Goal: Navigation & Orientation: Find specific page/section

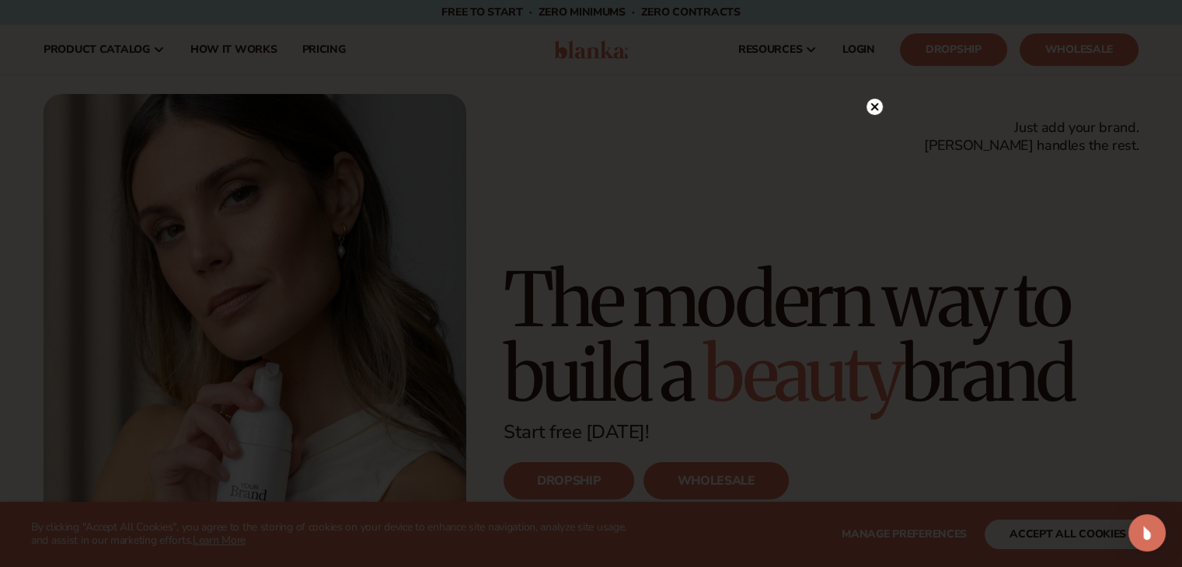
click at [877, 103] on icon at bounding box center [874, 107] width 8 height 8
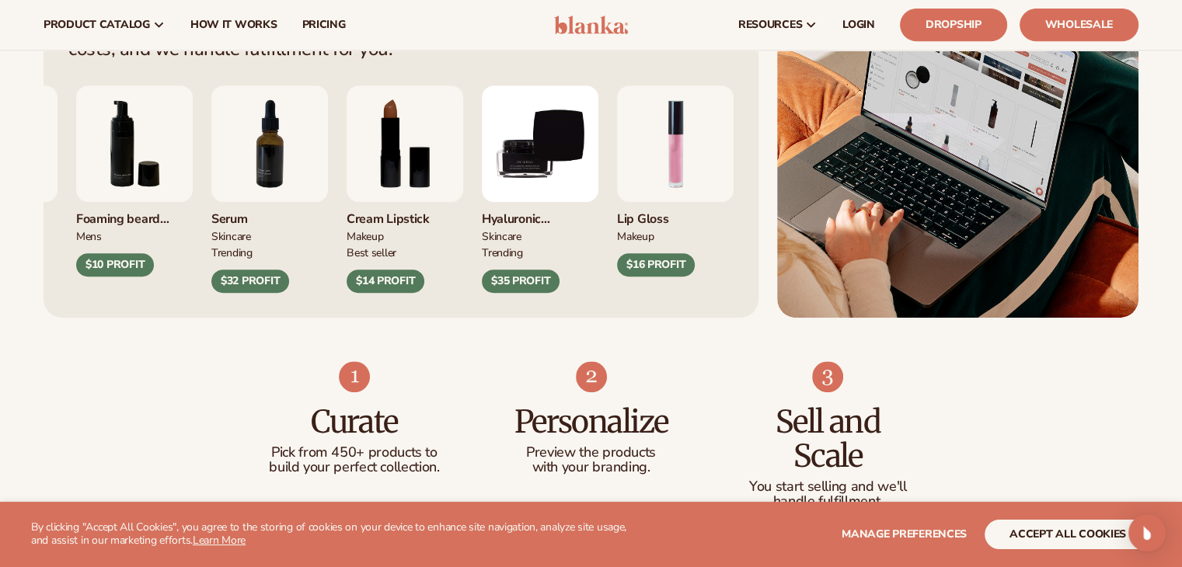
scroll to position [622, 0]
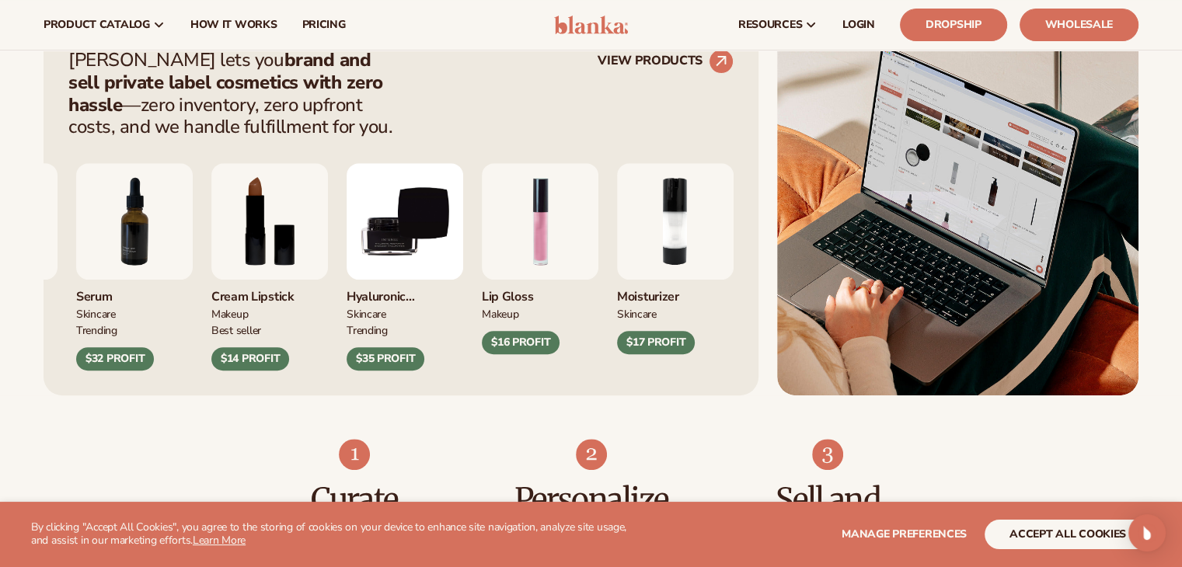
click at [544, 347] on div "$16 PROFIT" at bounding box center [521, 342] width 78 height 23
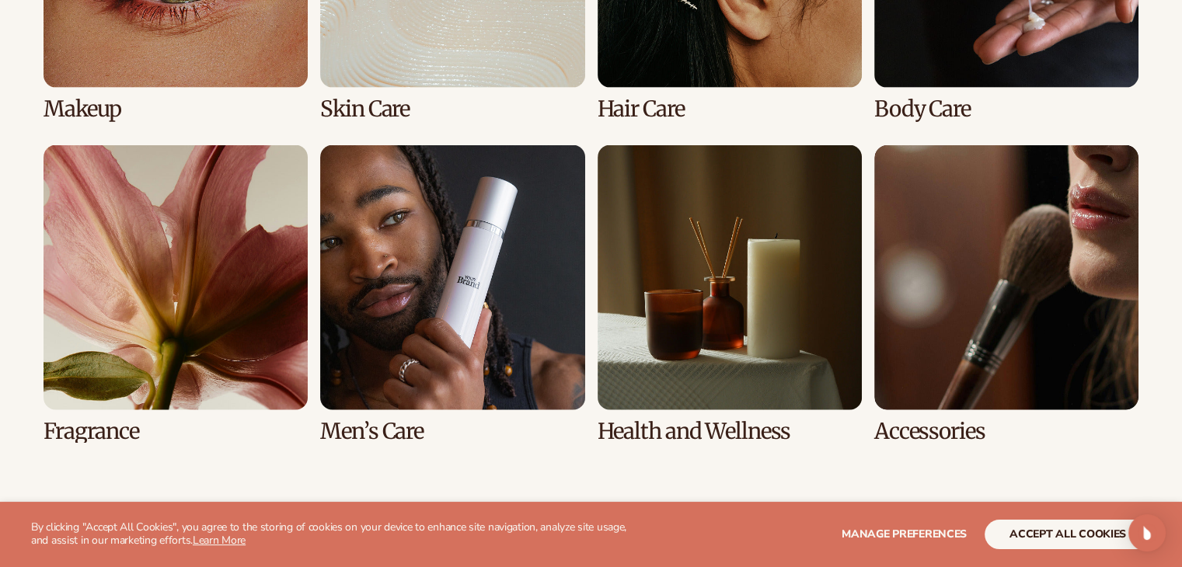
scroll to position [3575, 0]
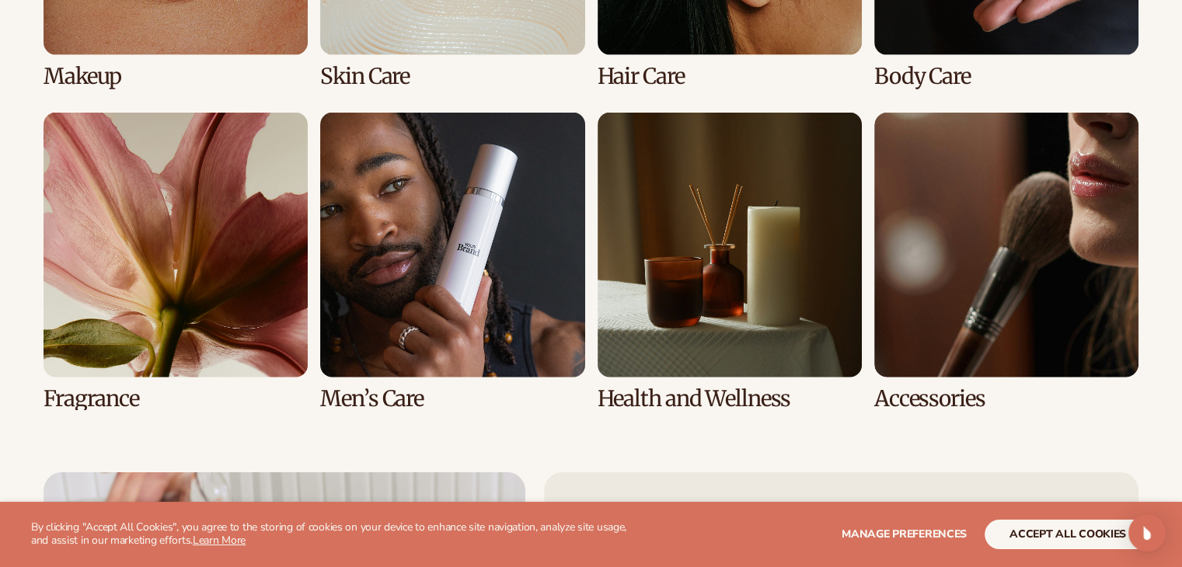
click at [740, 274] on link "7 / 8" at bounding box center [730, 262] width 264 height 298
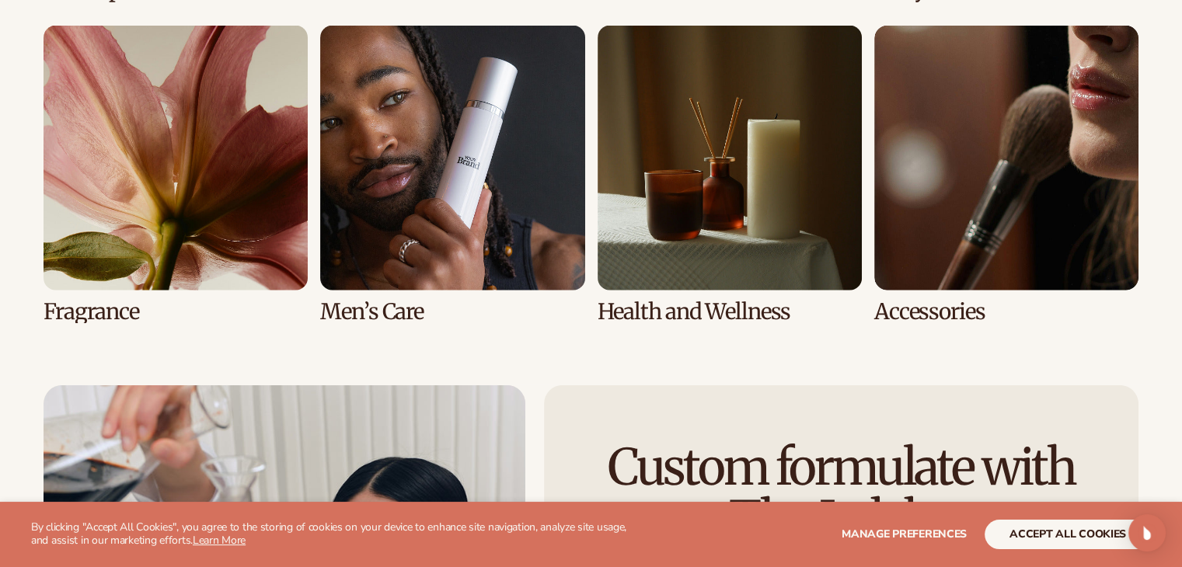
scroll to position [3731, 0]
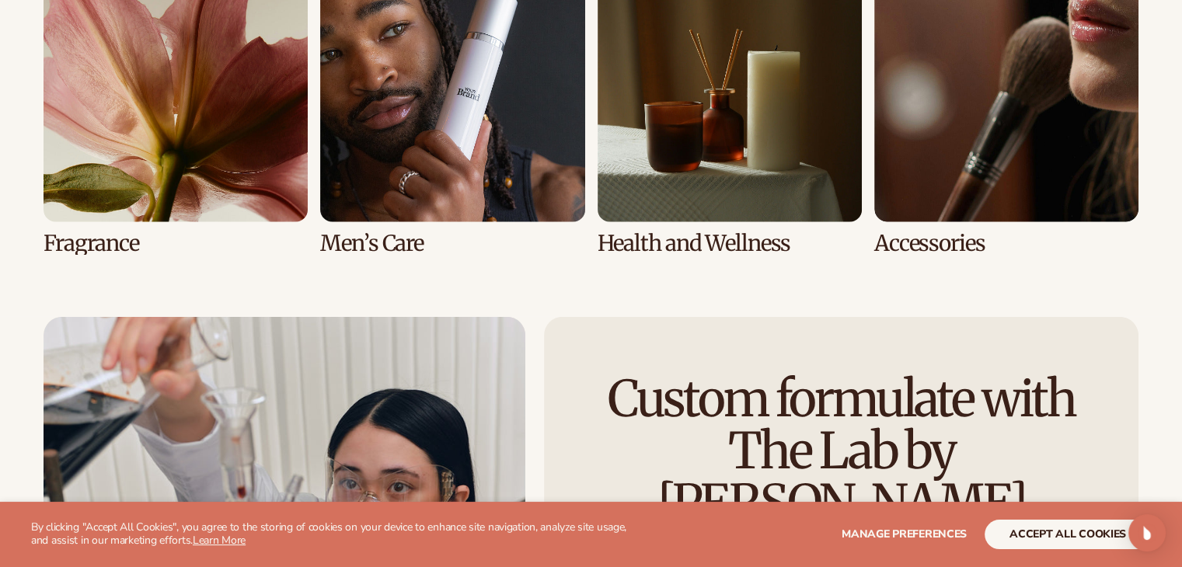
click at [678, 190] on link "7 / 8" at bounding box center [730, 106] width 264 height 298
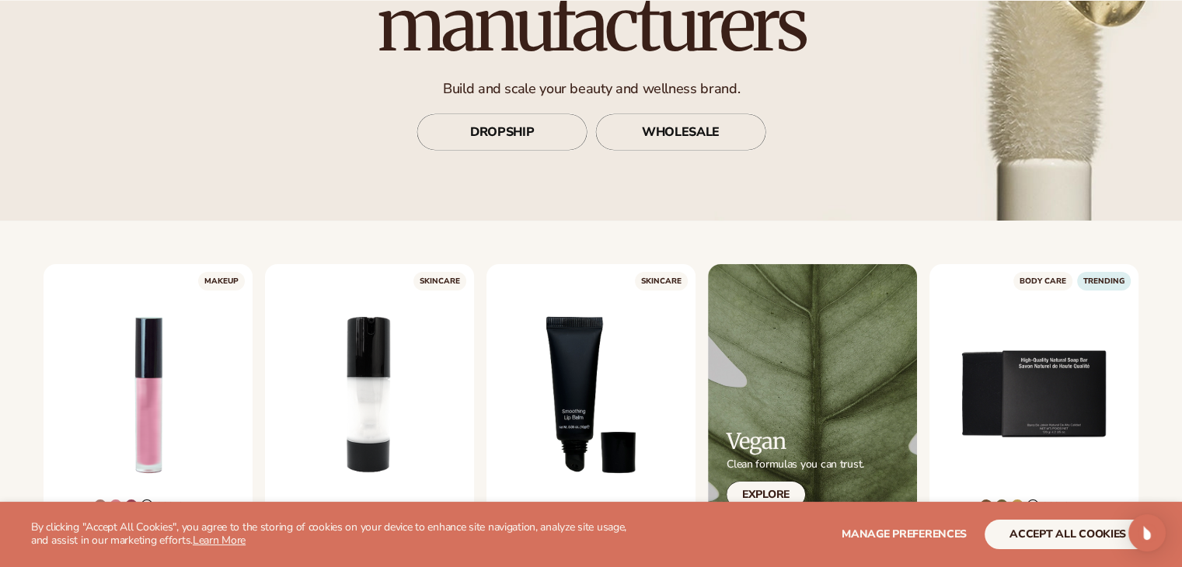
scroll to position [311, 0]
